Goal: Task Accomplishment & Management: Manage account settings

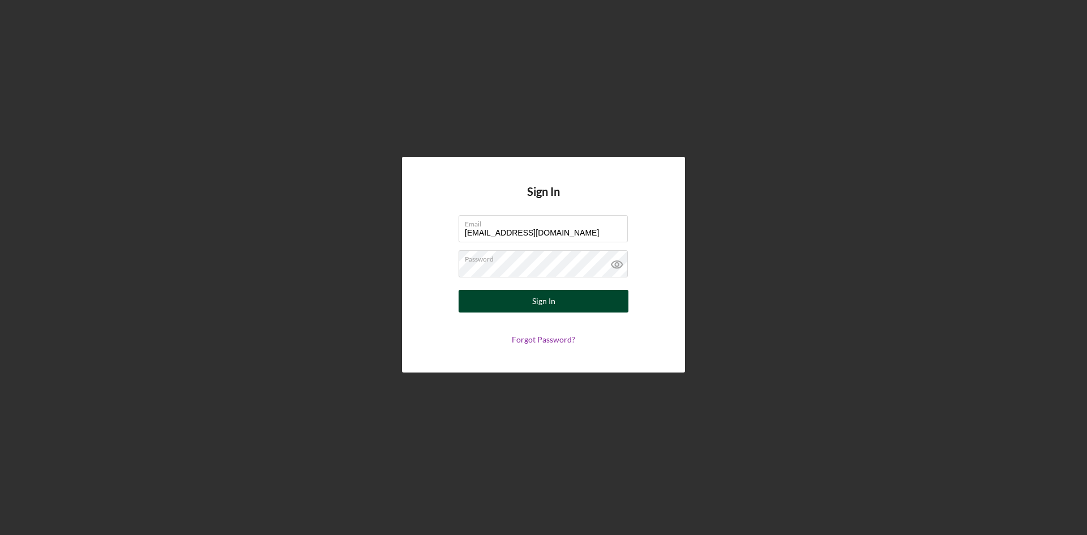
click at [564, 302] on button "Sign In" at bounding box center [544, 301] width 170 height 23
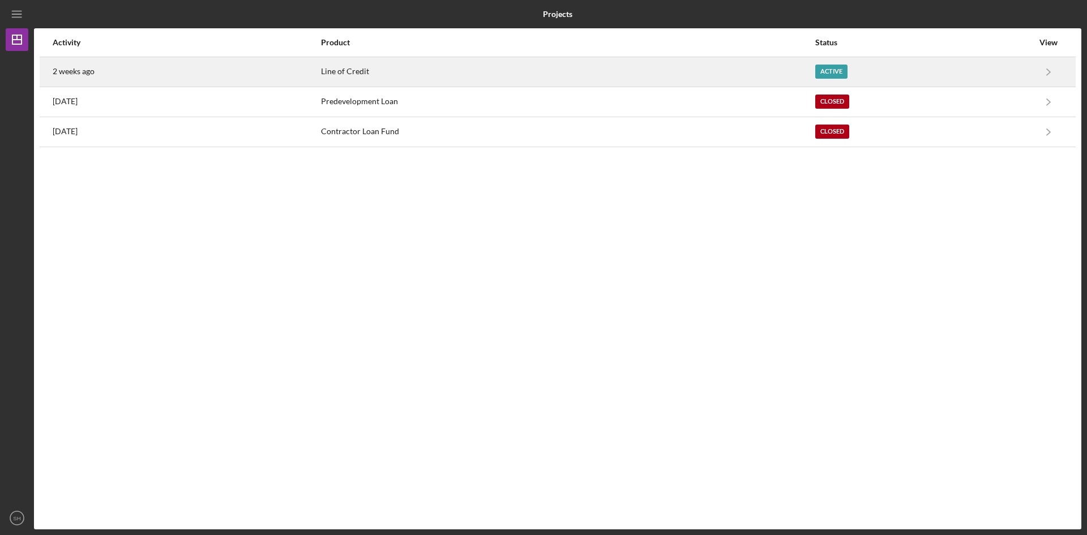
click at [835, 69] on div "Active" at bounding box center [832, 72] width 32 height 14
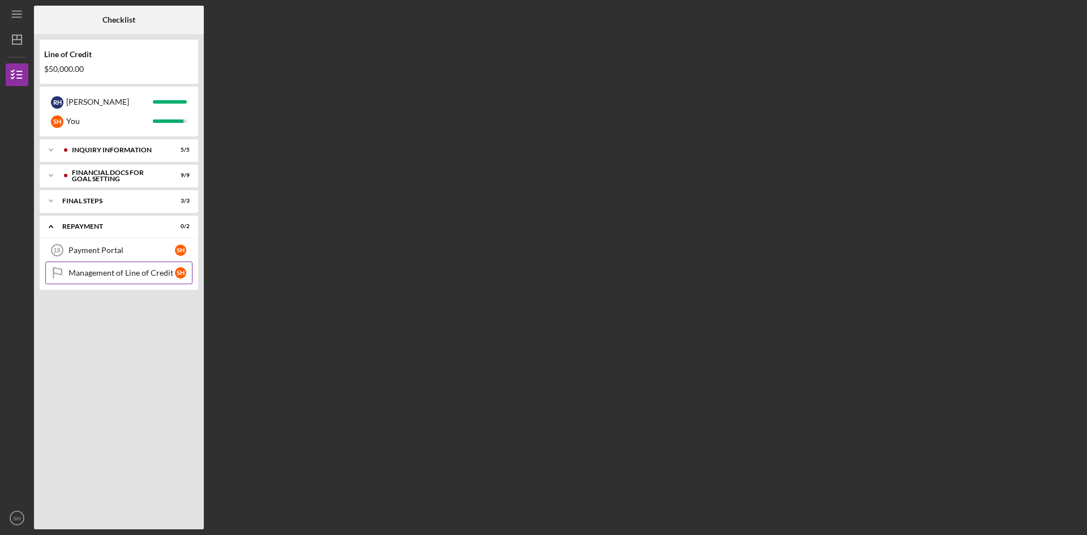
click at [139, 273] on div "Management of Line of Credit" at bounding box center [122, 272] width 106 height 9
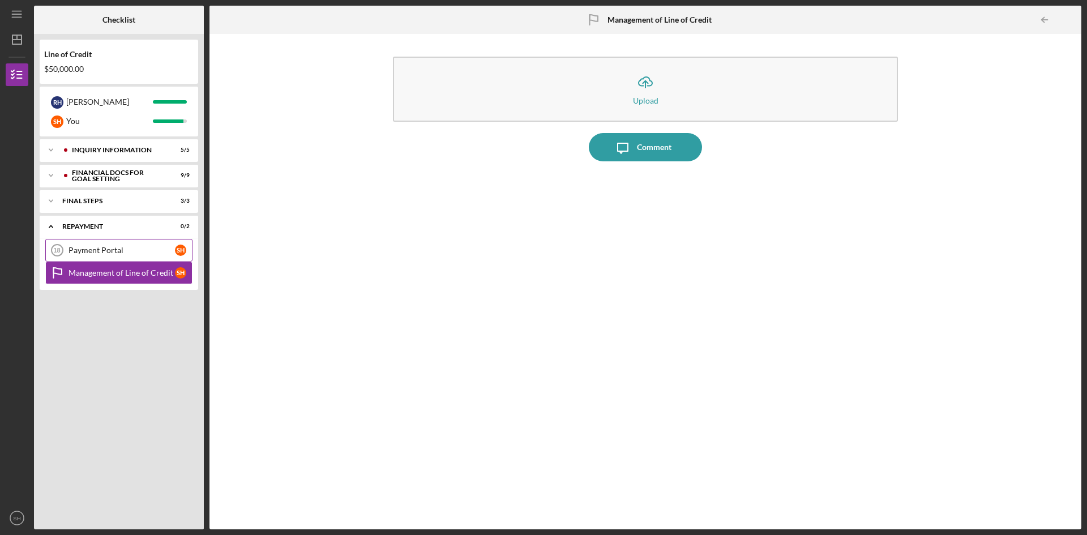
click at [100, 248] on div "Payment Portal" at bounding box center [122, 250] width 106 height 9
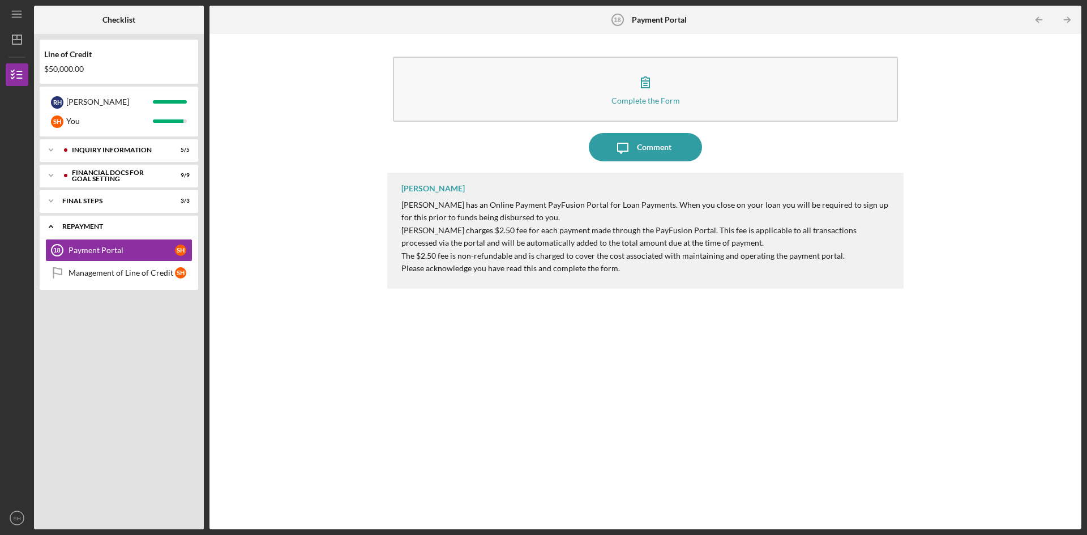
click at [95, 221] on div "Icon/Expander Repayment 0 / 2" at bounding box center [119, 226] width 159 height 23
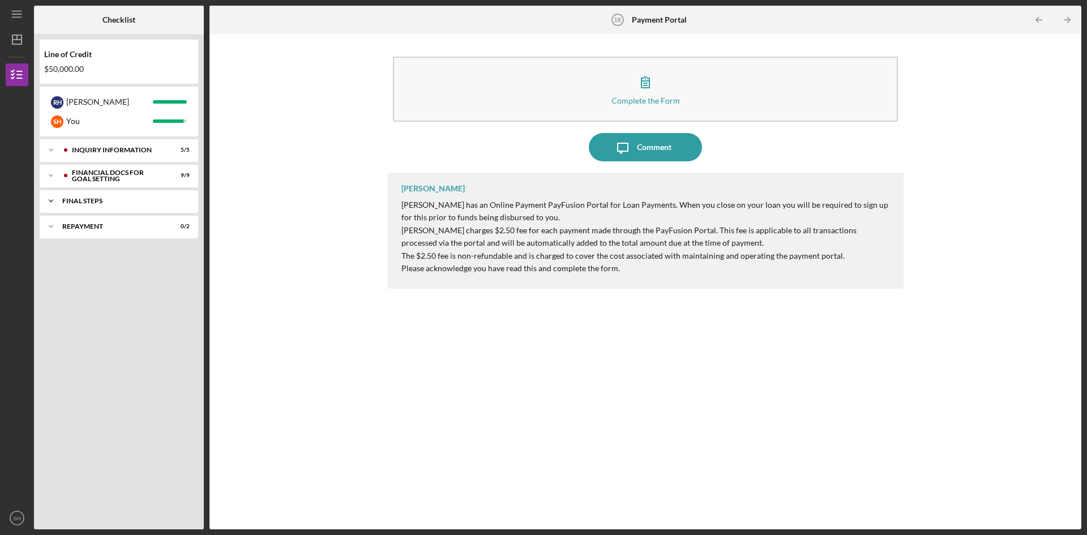
click at [95, 199] on div "FINAL STEPS" at bounding box center [123, 201] width 122 height 7
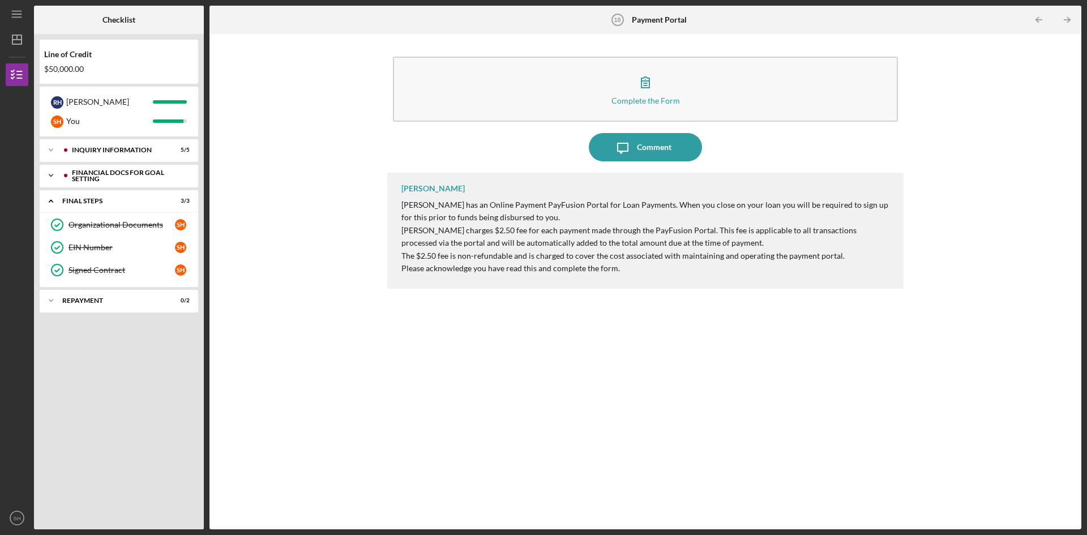
click at [139, 168] on div "Icon/Expander Financial Docs for Goal Setting 9 / 9" at bounding box center [119, 175] width 159 height 23
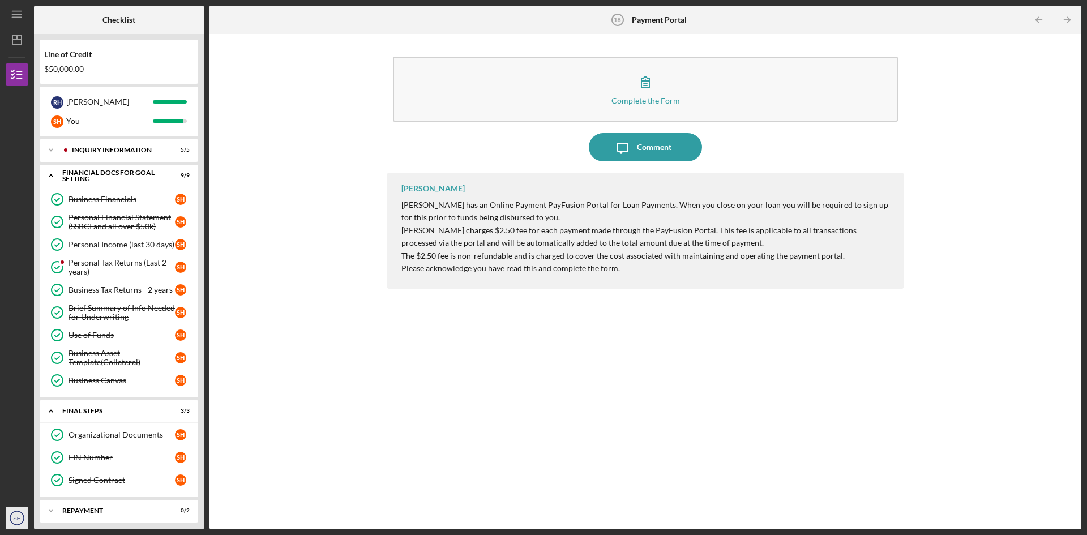
click at [20, 523] on icon "SH" at bounding box center [17, 518] width 23 height 28
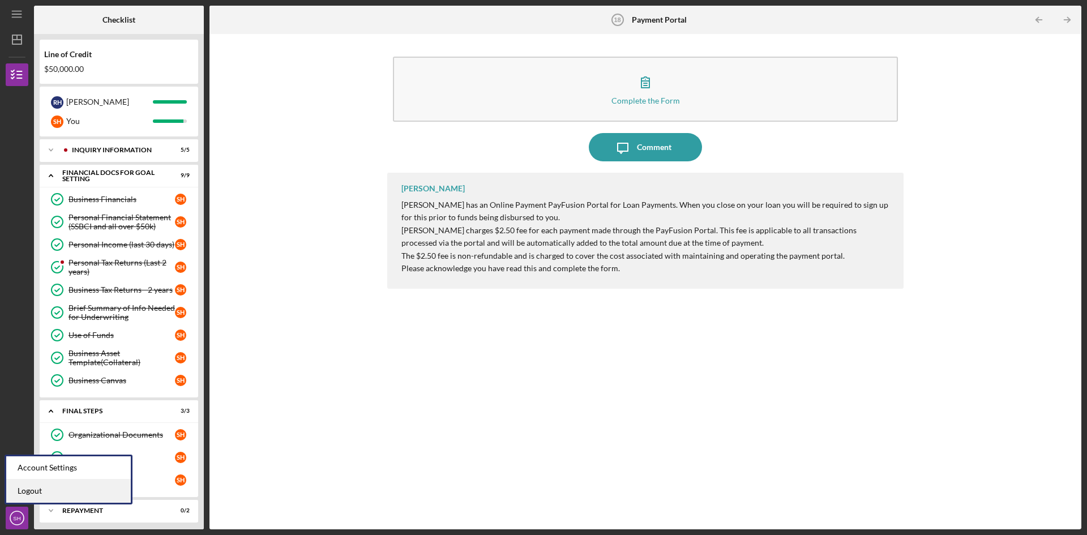
click at [28, 489] on link "Logout" at bounding box center [68, 491] width 125 height 23
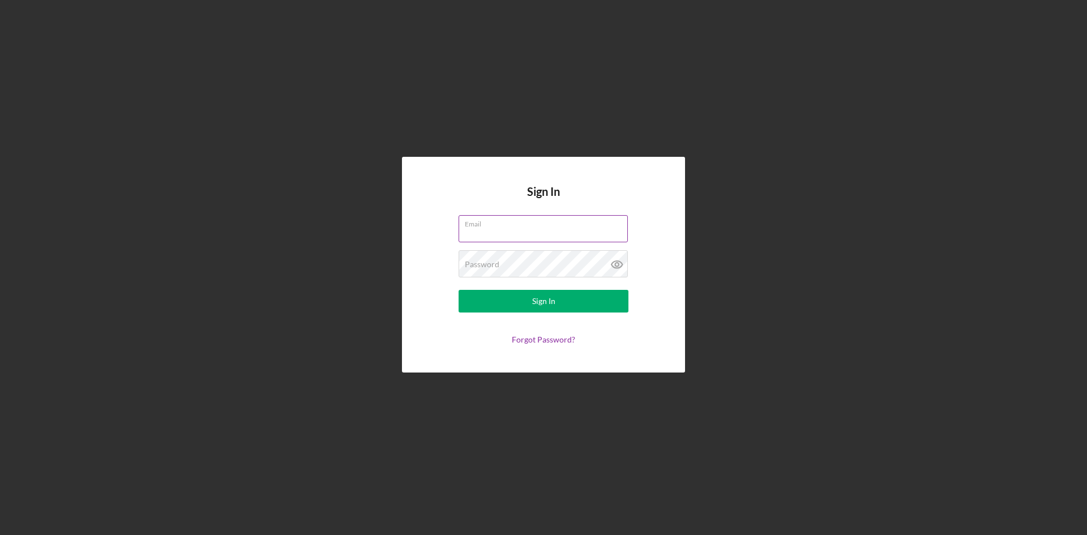
click at [536, 232] on input "Email" at bounding box center [543, 228] width 169 height 27
type input "[EMAIL_ADDRESS][DOMAIN_NAME]"
click at [539, 301] on div "Sign In" at bounding box center [543, 301] width 23 height 23
